Goal: Task Accomplishment & Management: Use online tool/utility

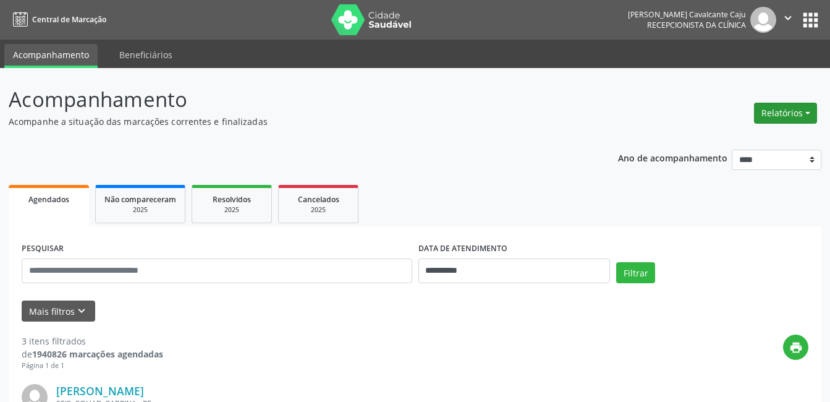
click at [792, 116] on button "Relatórios" at bounding box center [785, 113] width 63 height 21
click at [756, 137] on link "Agendamentos" at bounding box center [751, 139] width 133 height 17
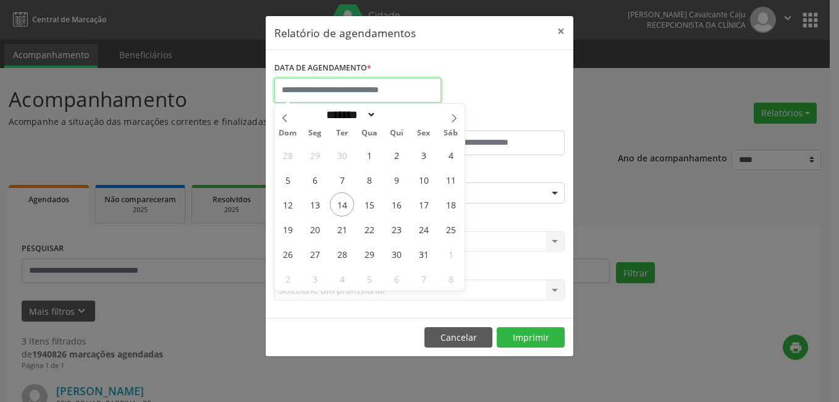
click at [363, 88] on input "text" at bounding box center [357, 90] width 167 height 25
click at [345, 203] on span "14" at bounding box center [342, 204] width 24 height 24
type input "**********"
click at [345, 203] on span "14" at bounding box center [342, 204] width 24 height 24
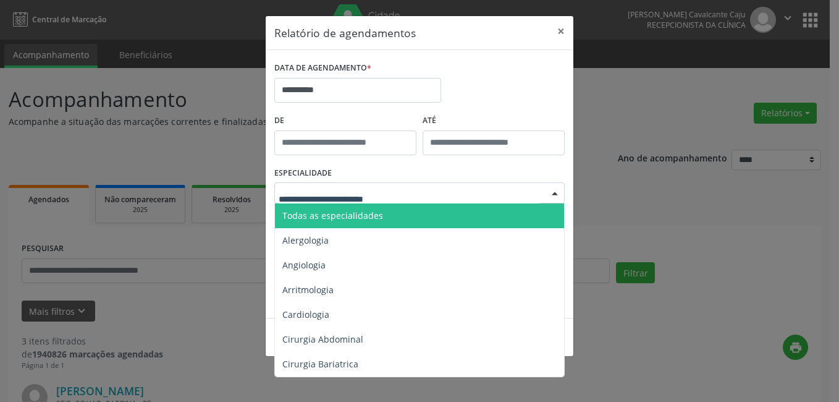
click at [360, 210] on span "Todas as especialidades" at bounding box center [332, 216] width 101 height 12
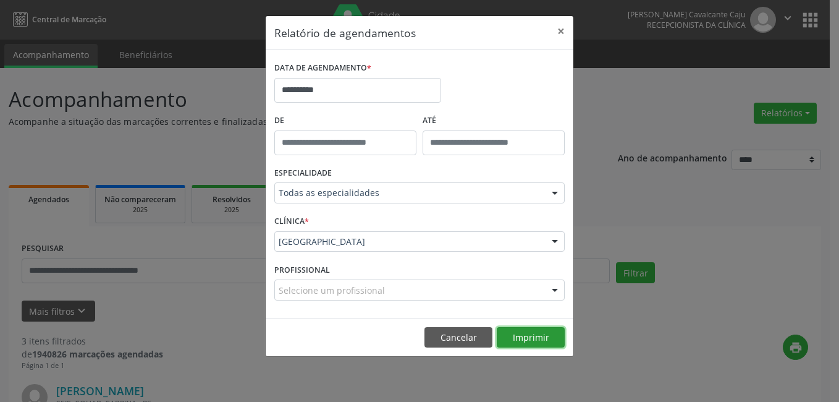
click at [519, 333] on button "Imprimir" at bounding box center [531, 337] width 68 height 21
